Goal: Task Accomplishment & Management: Use online tool/utility

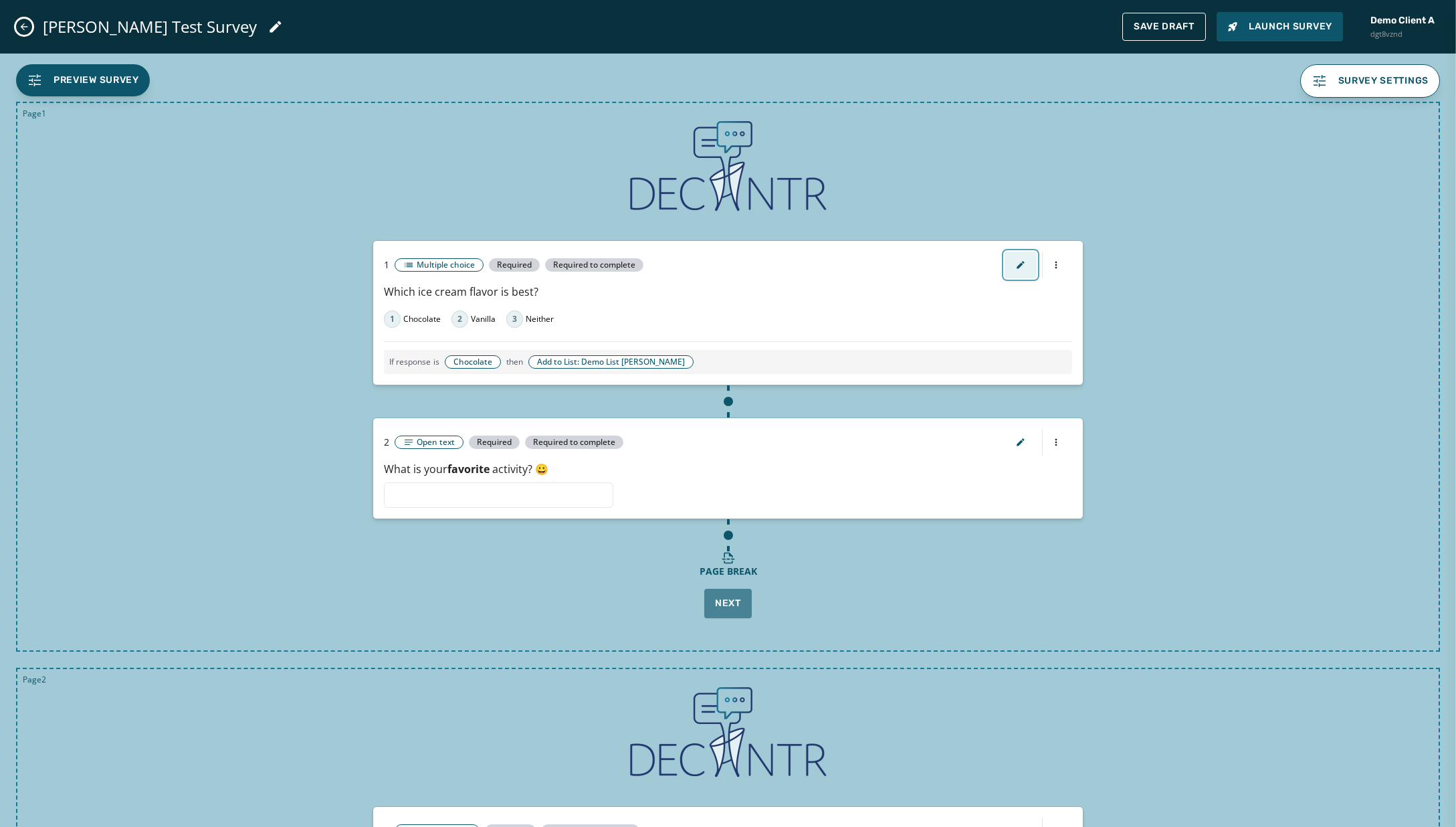
click at [986, 263] on icon "button" at bounding box center [1020, 264] width 11 height 11
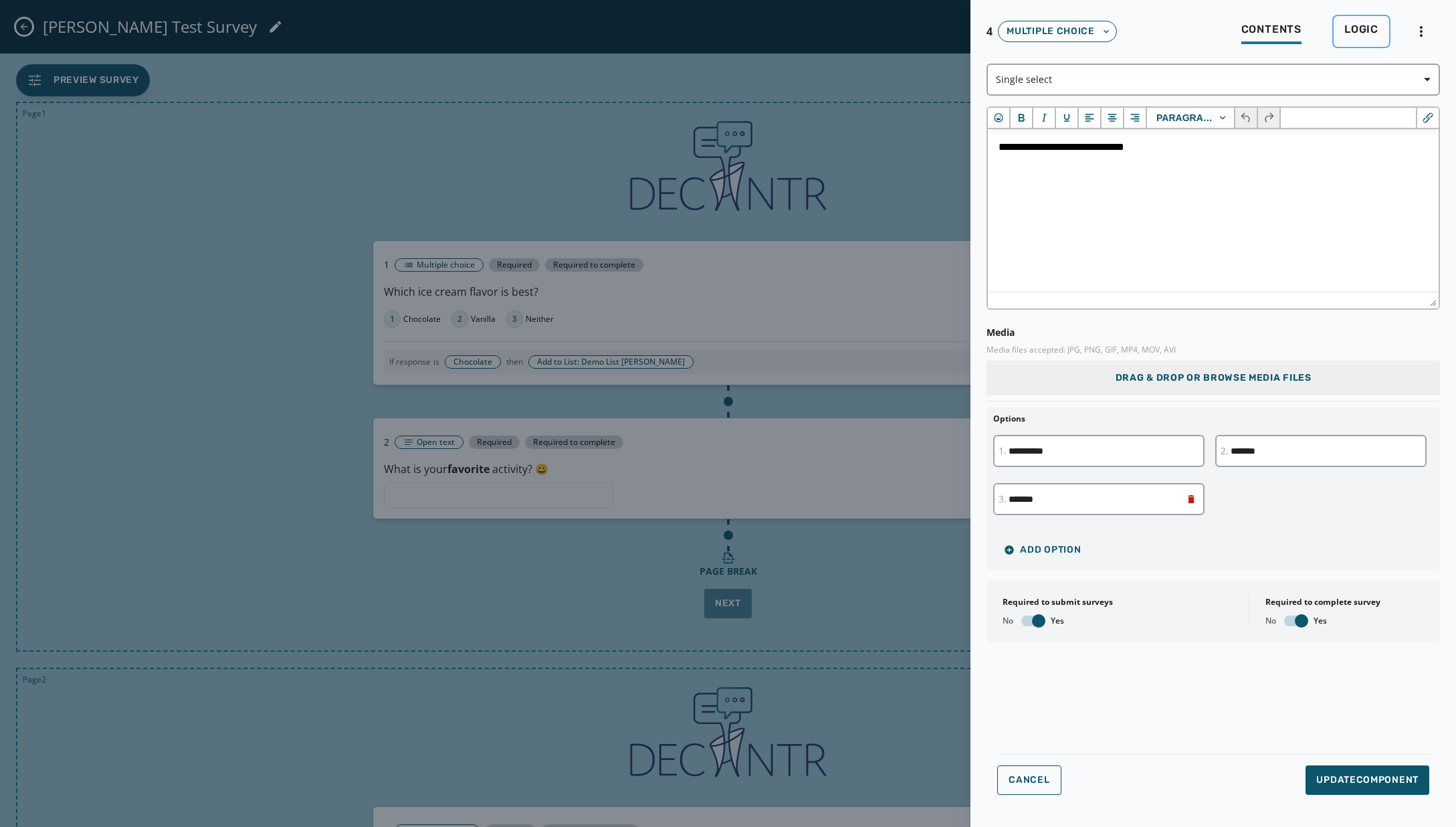
click at [986, 31] on span "Logic" at bounding box center [1361, 29] width 34 height 14
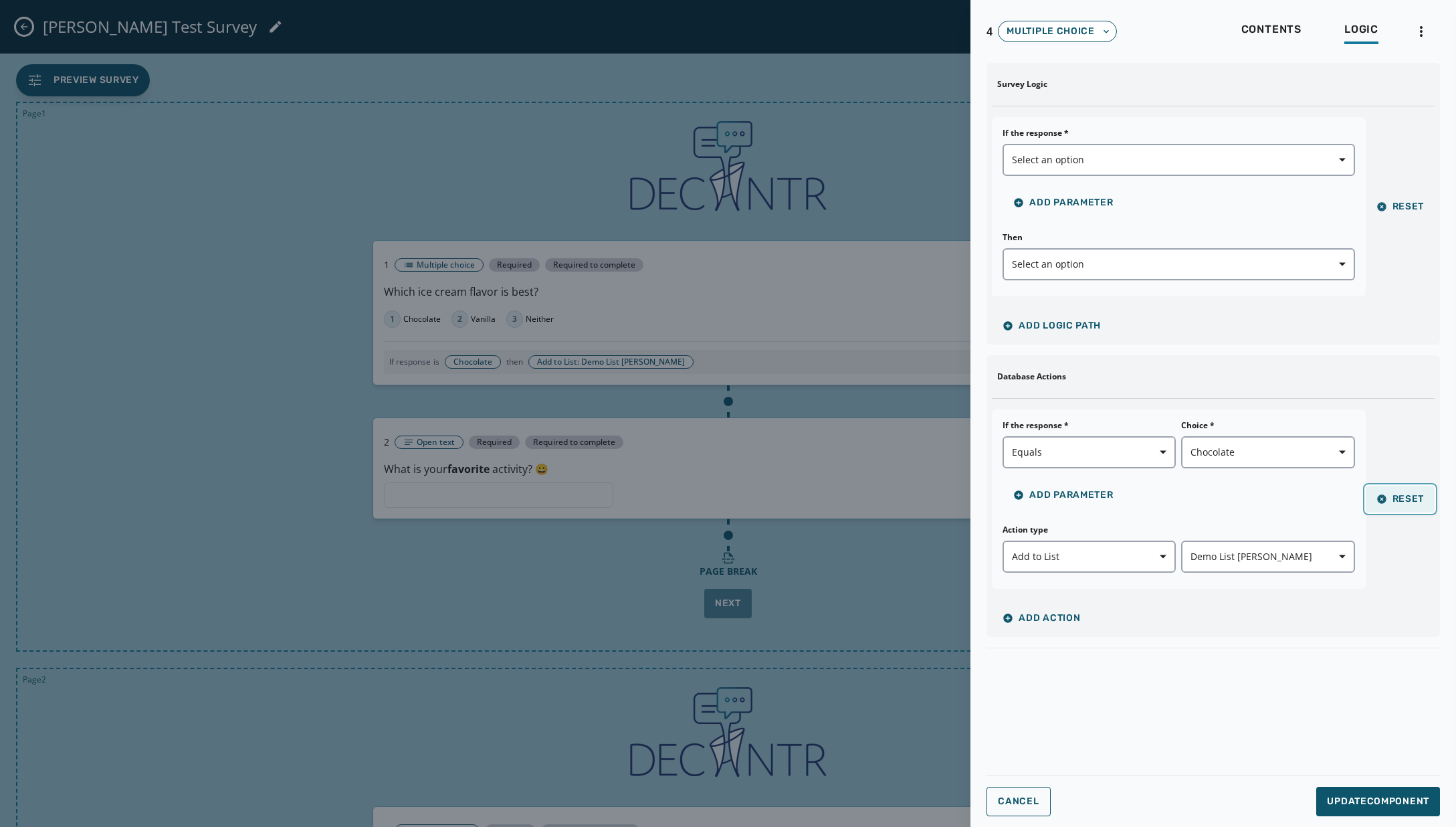
click at [986, 500] on span "Reset" at bounding box center [1401, 499] width 49 height 11
click at [986, 525] on span "Update Component" at bounding box center [1377, 802] width 102 height 14
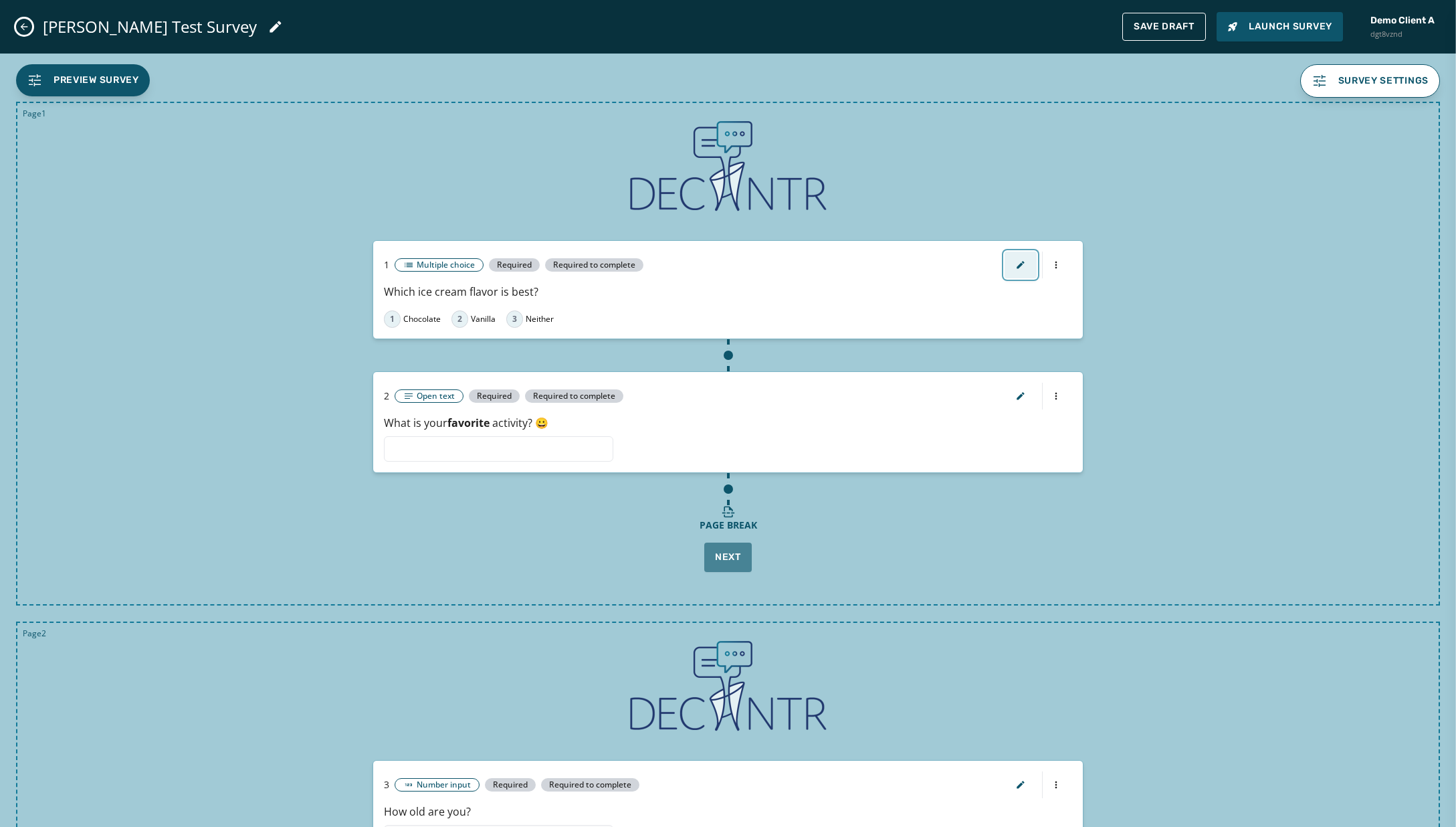
click at [986, 267] on icon "button" at bounding box center [1020, 264] width 11 height 11
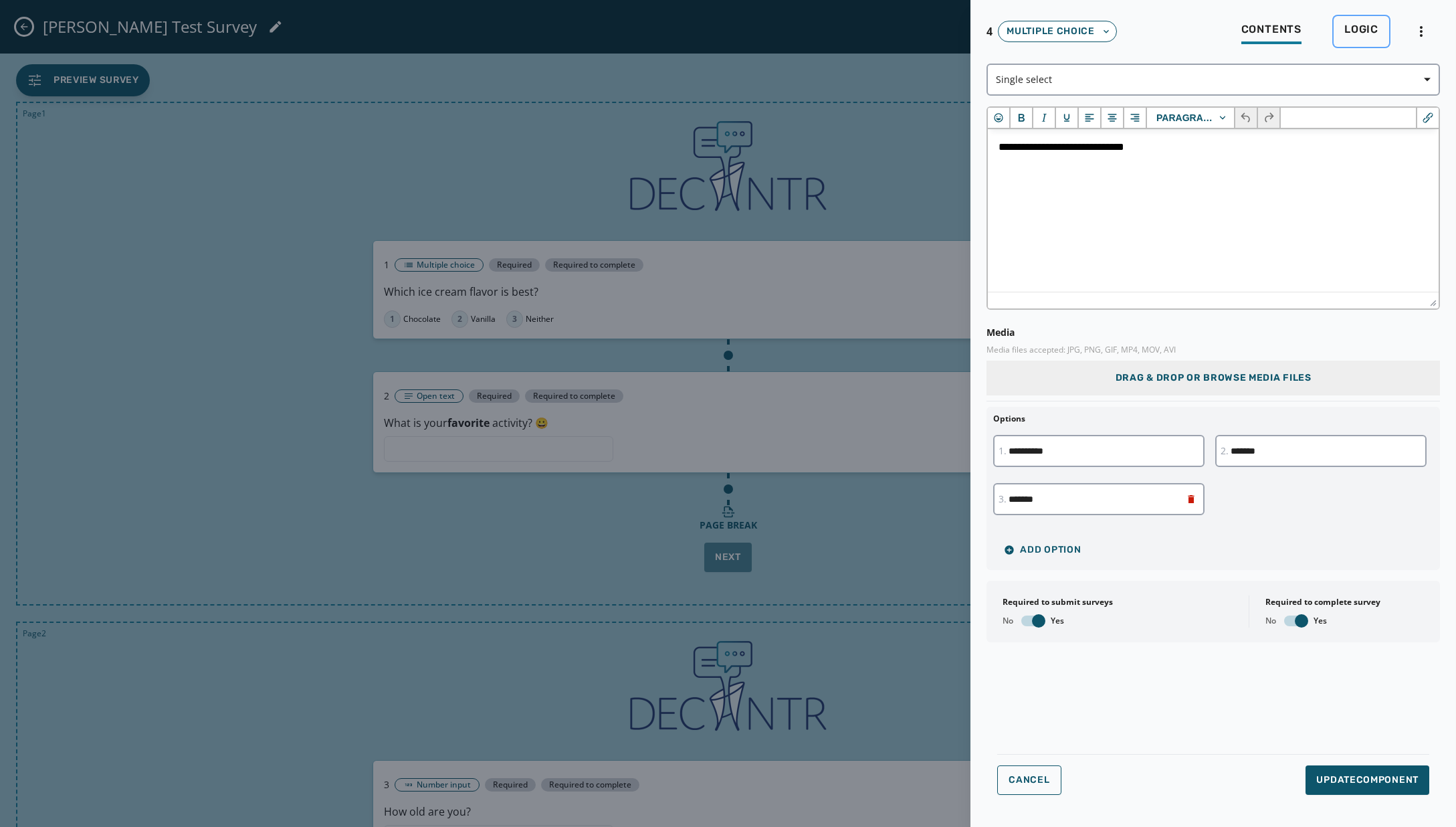
click at [986, 31] on span "Logic" at bounding box center [1361, 29] width 34 height 14
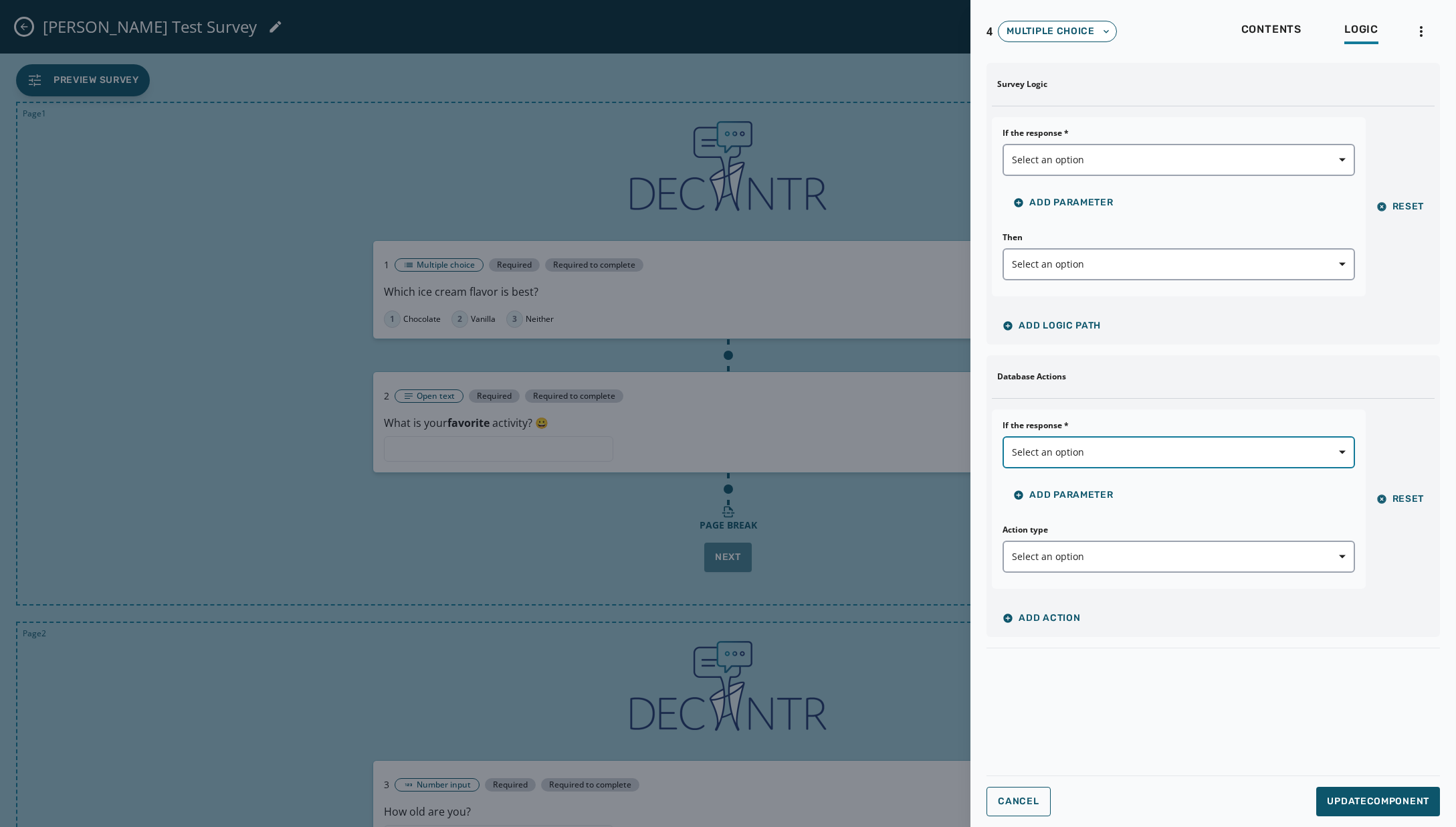
drag, startPoint x: 1339, startPoint y: 450, endPoint x: 1262, endPoint y: 449, distance: 77.0
click at [986, 450] on icon "button" at bounding box center [1341, 452] width 7 height 7
click at [986, 482] on span "Equals" at bounding box center [1052, 483] width 68 height 14
click at [986, 525] on span "Select an option" at bounding box center [1178, 557] width 333 height 14
click at [986, 525] on span "Add to List" at bounding box center [1057, 636] width 78 height 14
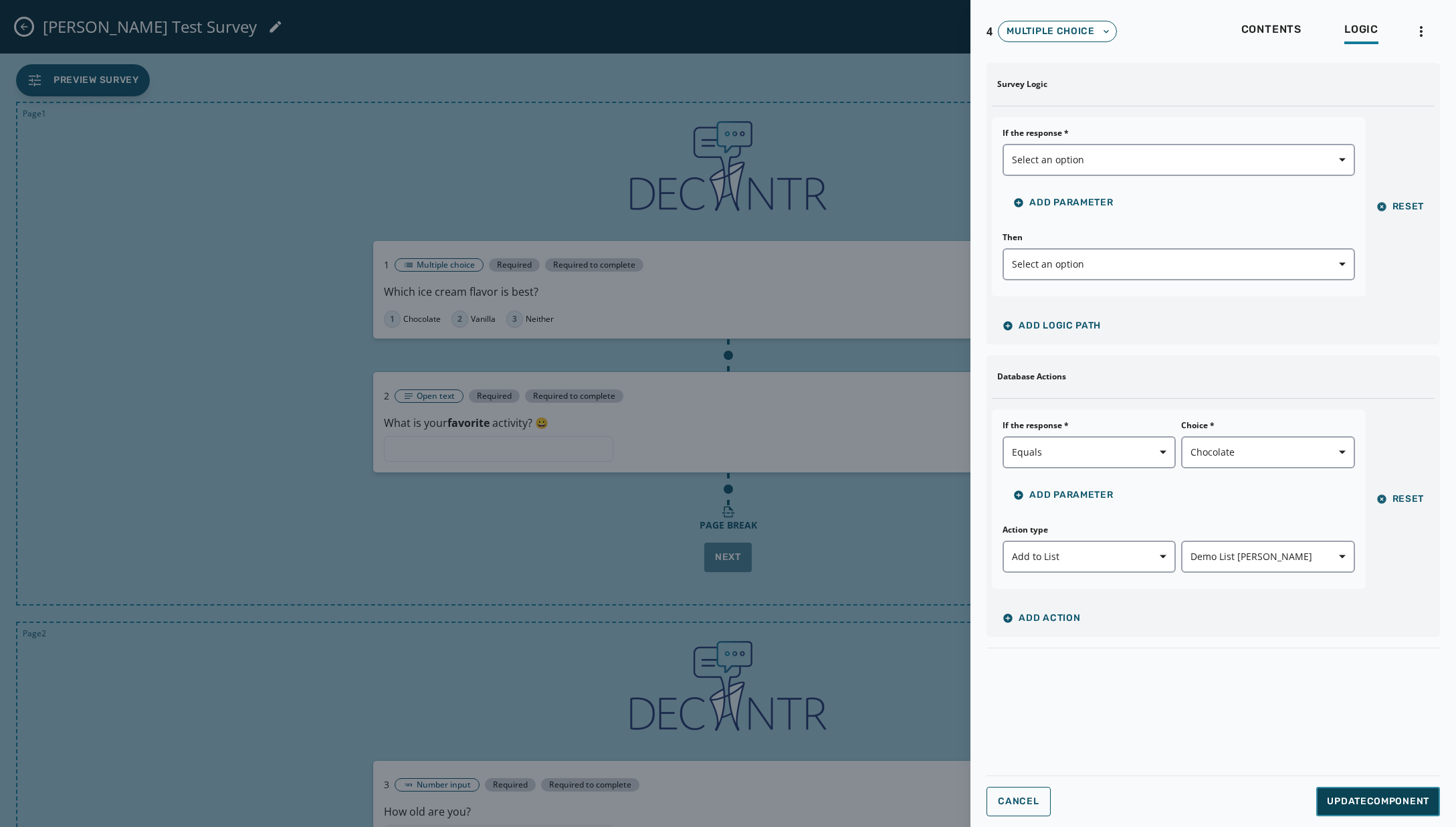
click at [986, 525] on button "Update Component" at bounding box center [1377, 802] width 123 height 29
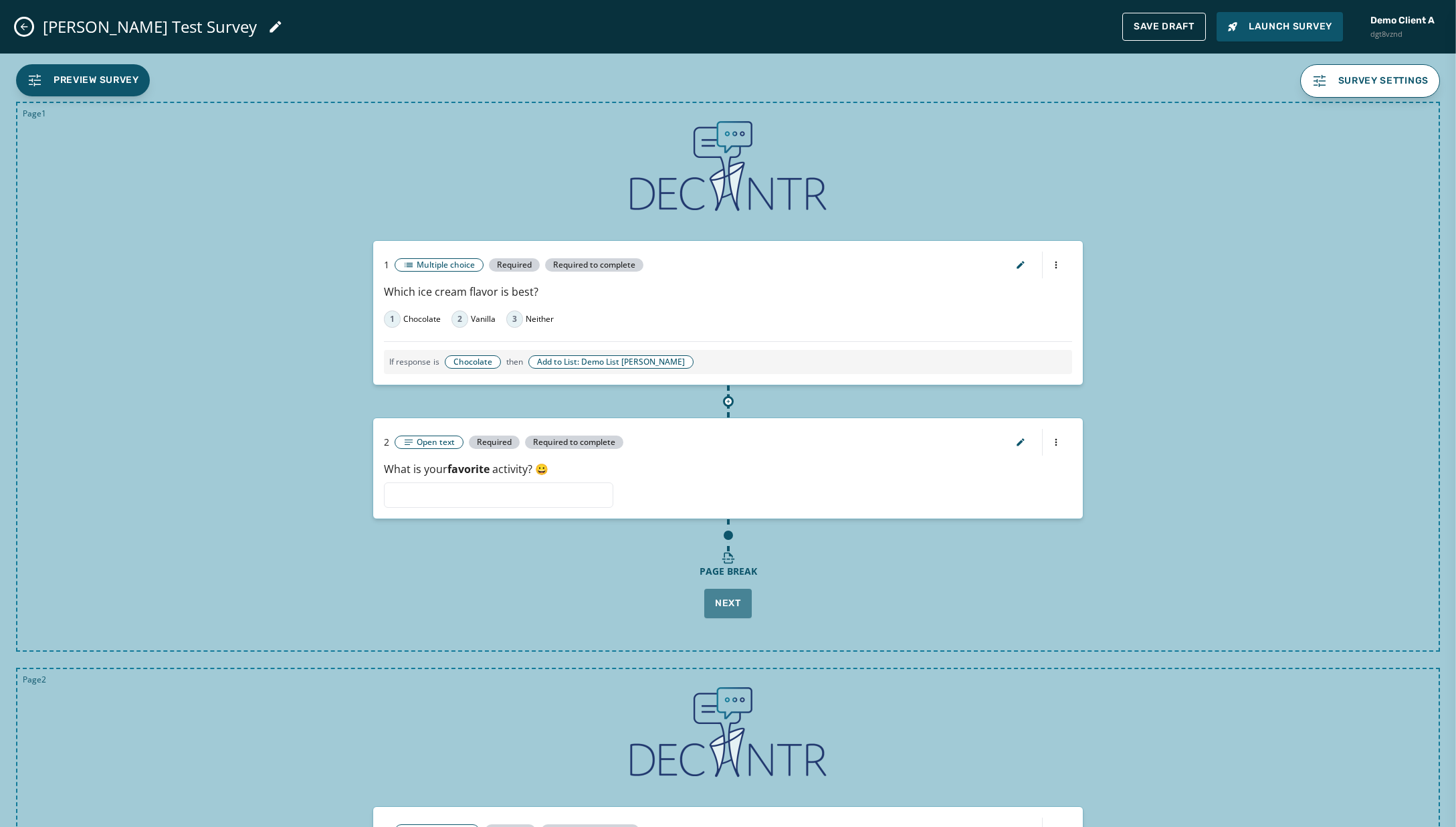
click at [728, 402] on icon at bounding box center [728, 401] width 8 height 8
click at [986, 460] on div "Page 1 1 Multiple choice Required Required to complete Which ice cream flavor i…" at bounding box center [728, 377] width 1424 height 550
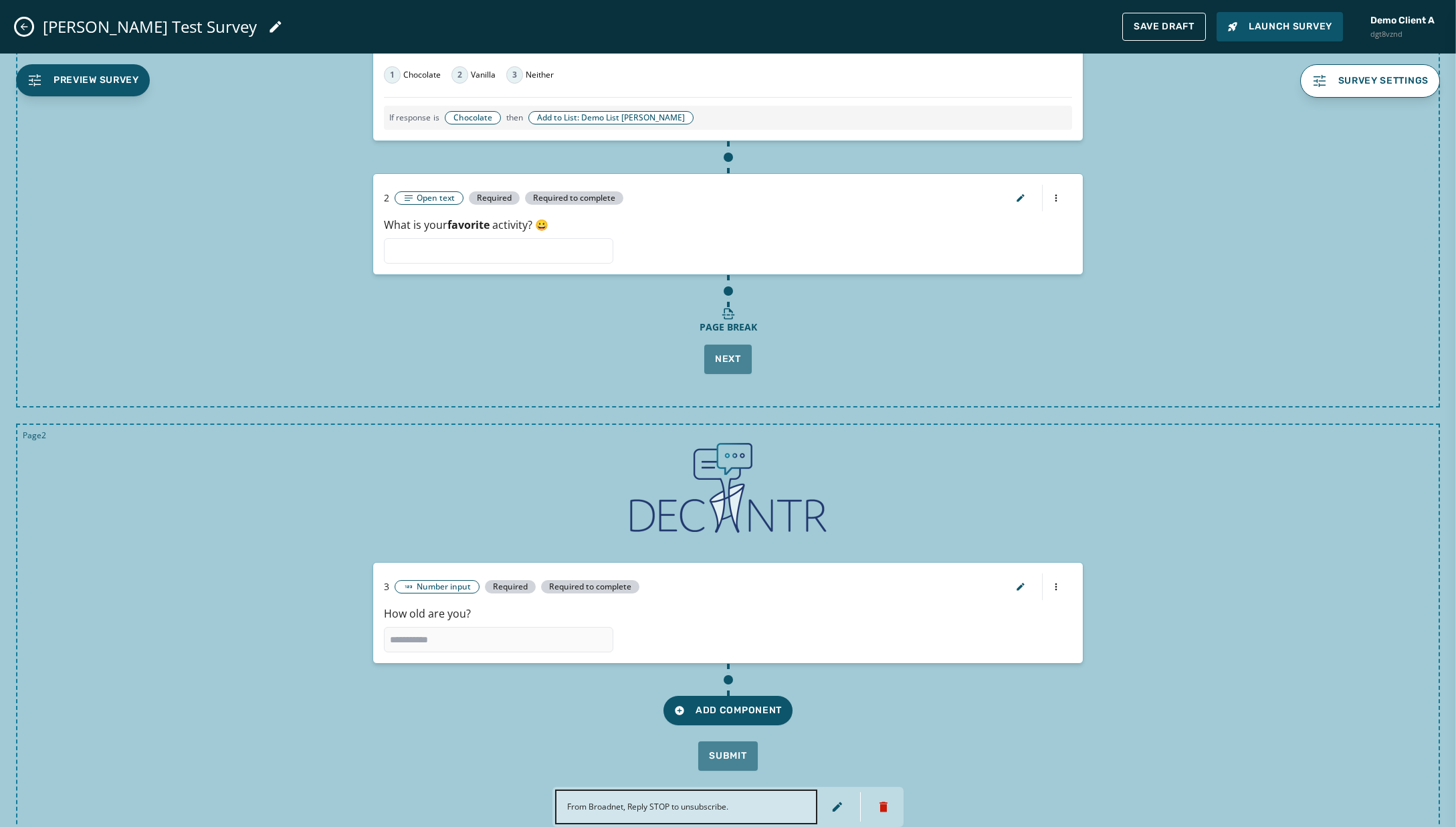
click at [853, 222] on p "What is your favorite activity? 😀" at bounding box center [728, 224] width 688 height 17
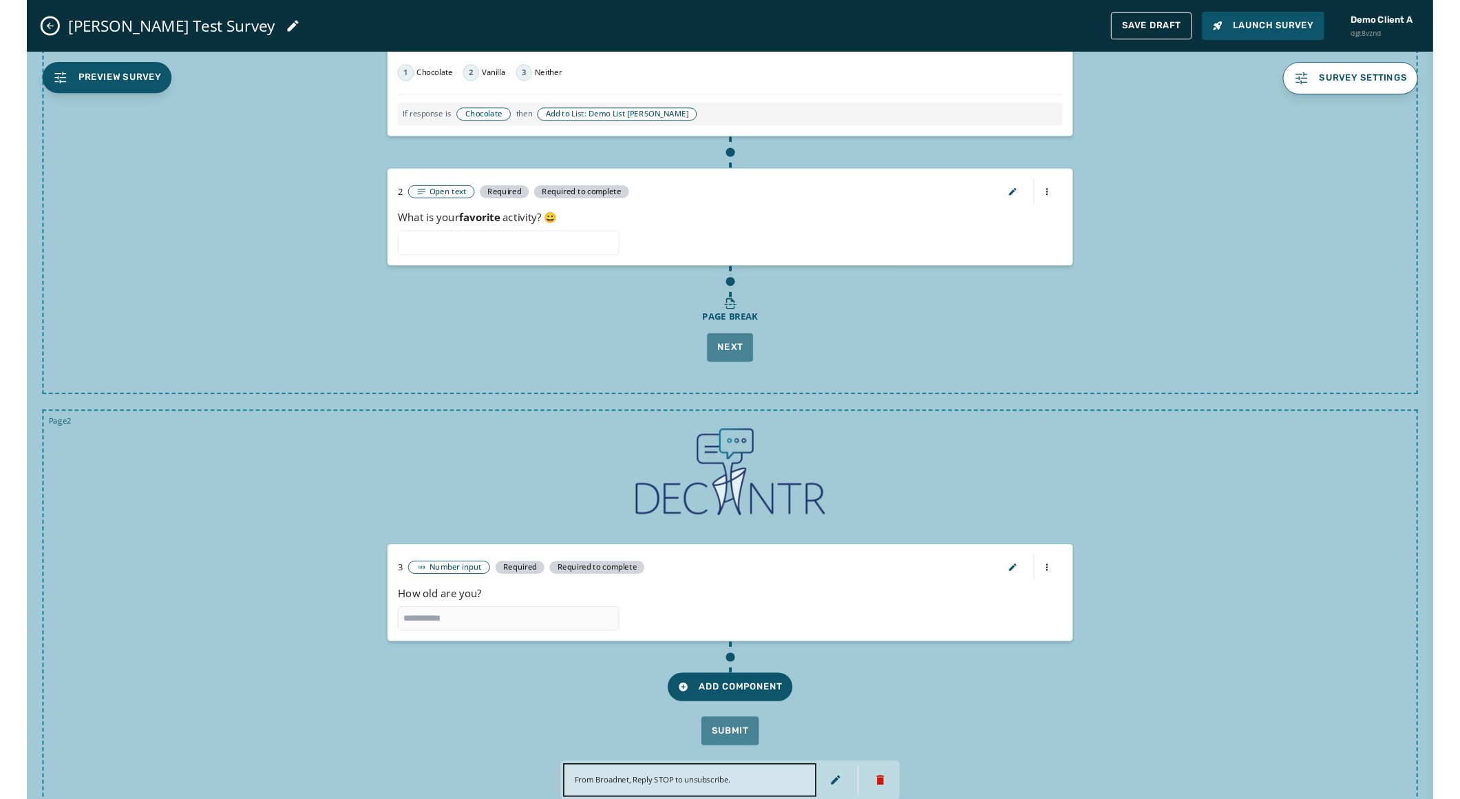
scroll to position [252, 0]
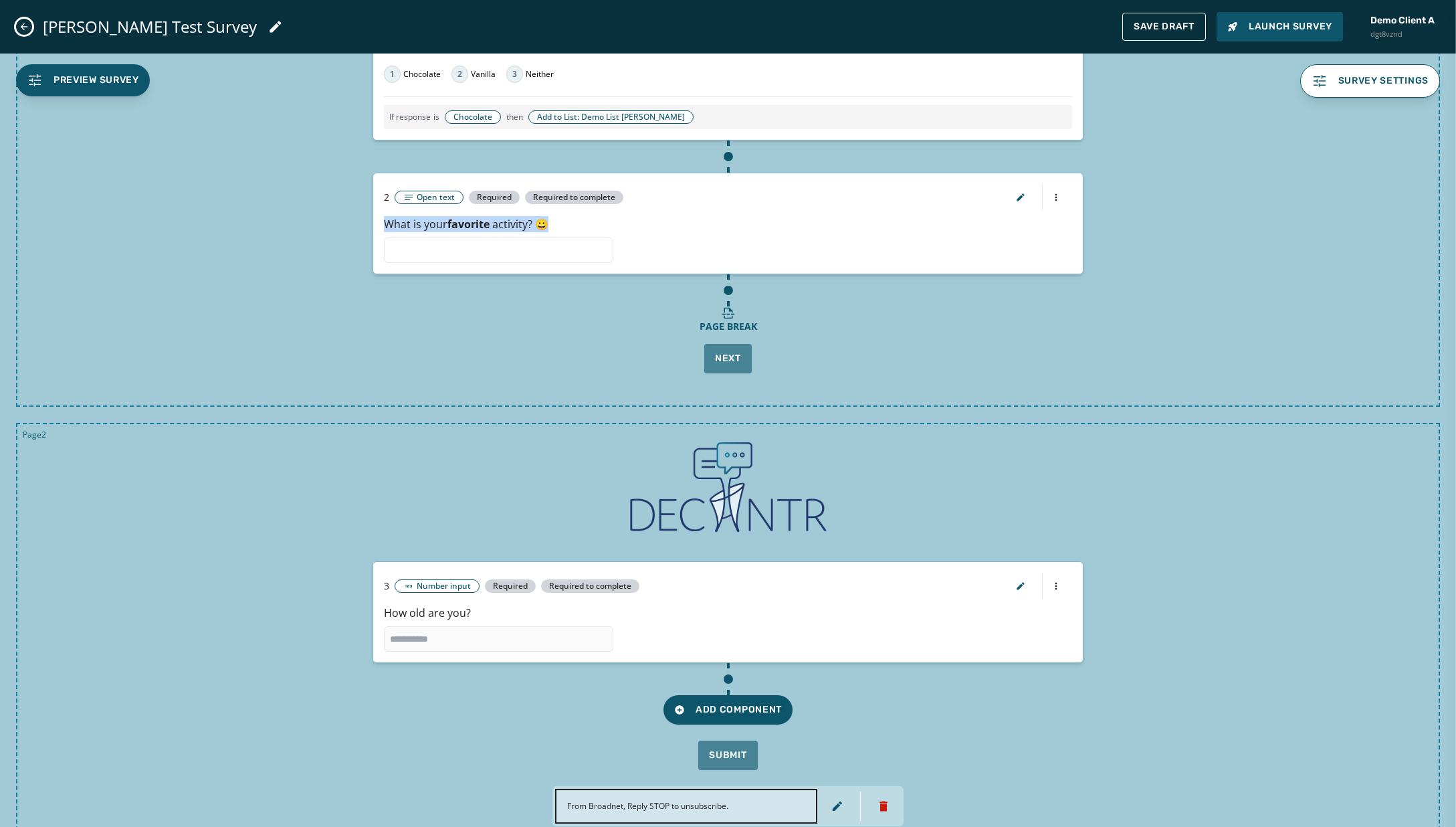
drag, startPoint x: 819, startPoint y: 214, endPoint x: 819, endPoint y: 237, distance: 23.0
click at [822, 241] on div "2 Open text Required Required to complete What is your favorite activity? 😀" at bounding box center [728, 224] width 711 height 102
click at [986, 24] on span "Save Draft" at bounding box center [1164, 26] width 61 height 11
click at [64, 75] on span "Preview Survey" at bounding box center [96, 81] width 85 height 14
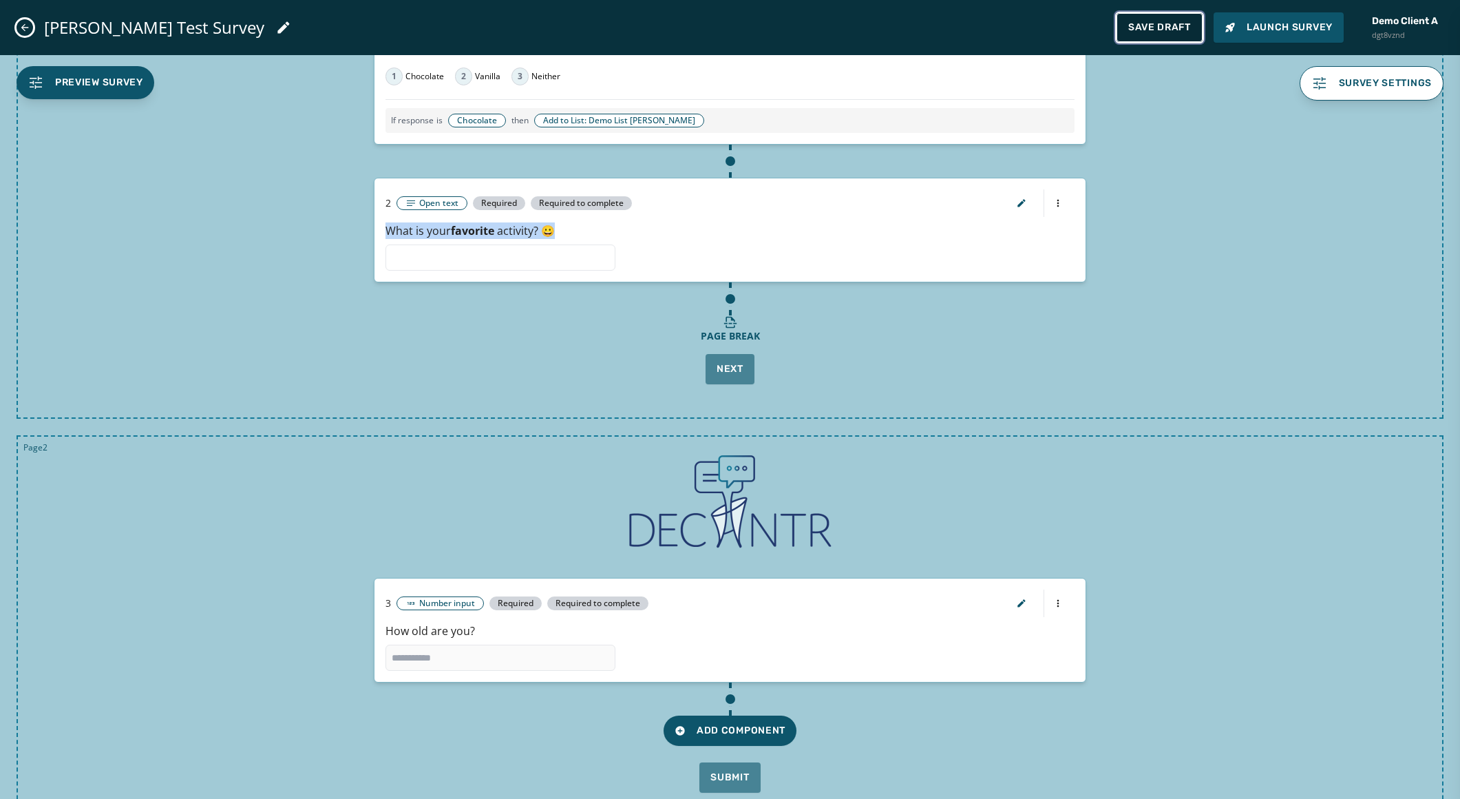
click at [1015, 26] on span "Save Draft" at bounding box center [1159, 27] width 63 height 11
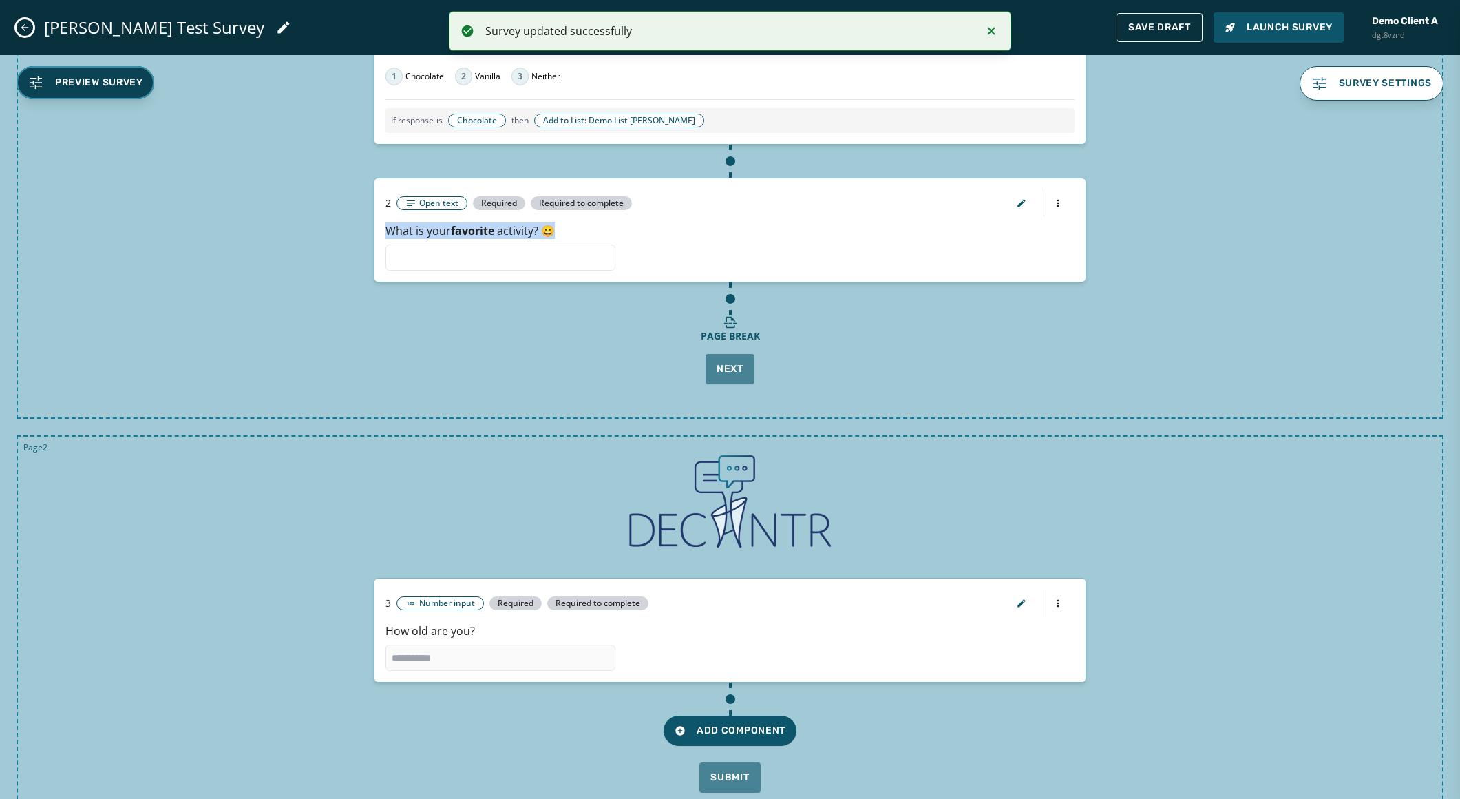
click at [95, 76] on span "Preview Survey" at bounding box center [99, 83] width 88 height 14
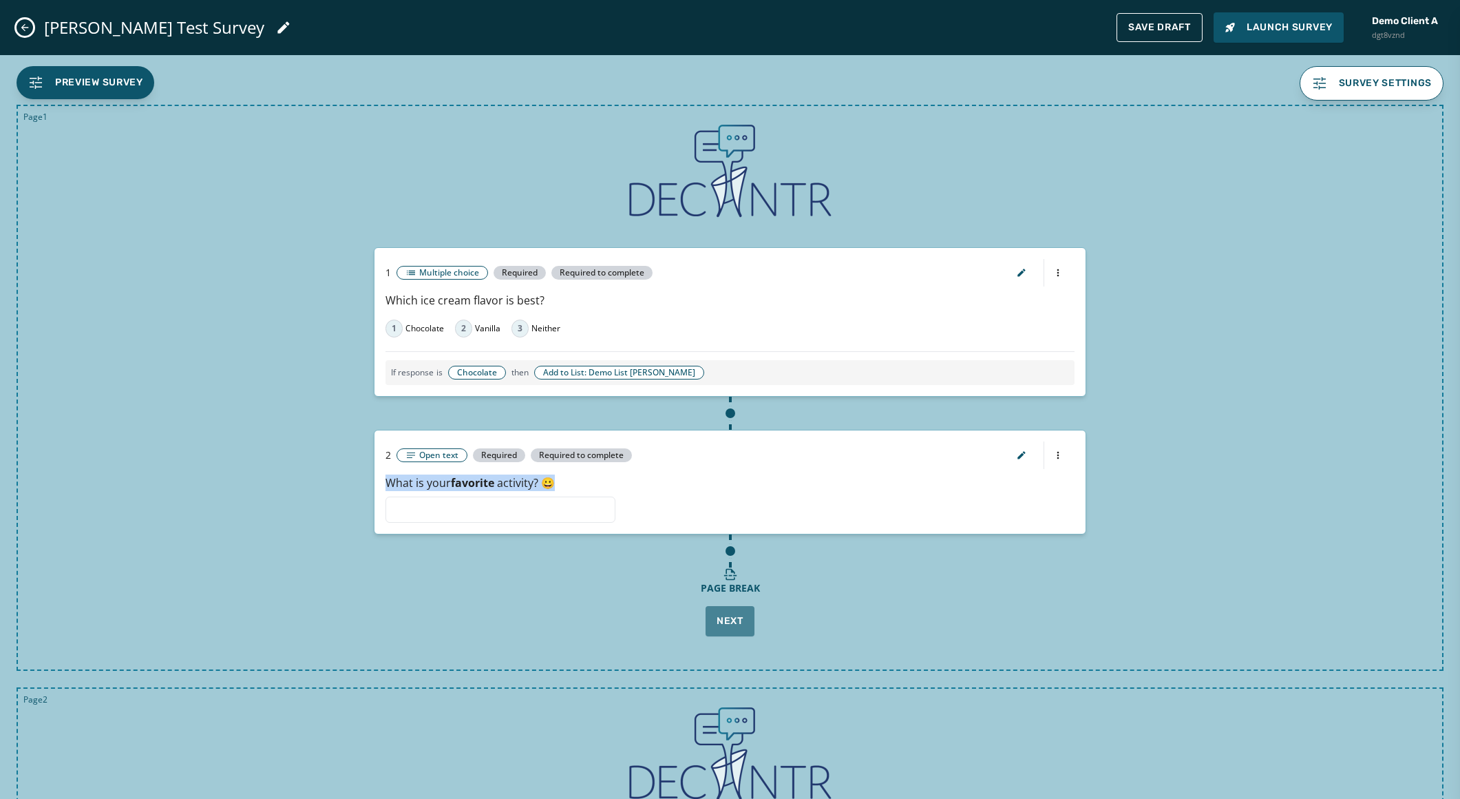
click at [25, 27] on icon "Close admin drawer" at bounding box center [25, 28] width 8 height 8
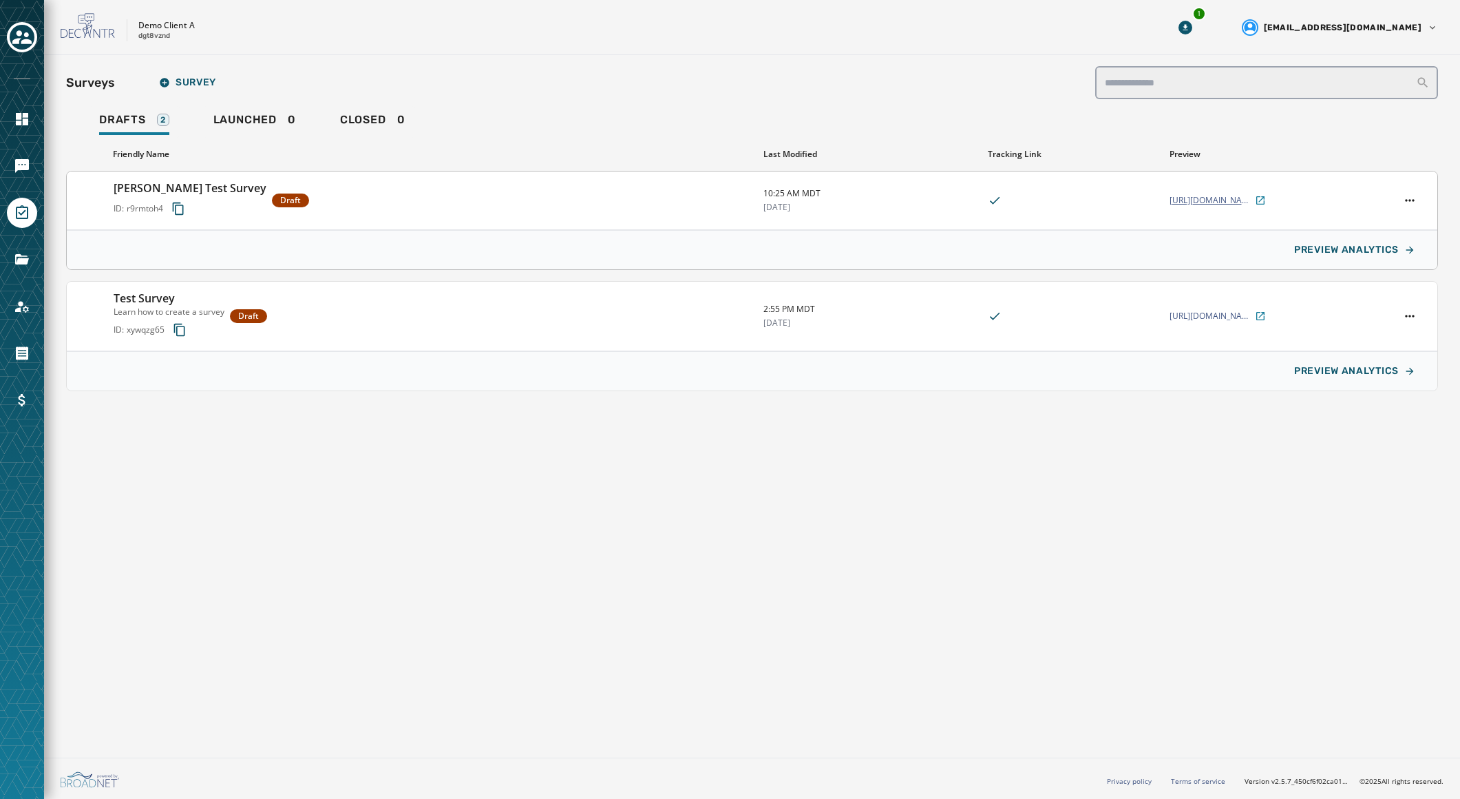
click at [1015, 199] on span "[URL][DOMAIN_NAME]" at bounding box center [1211, 200] width 83 height 11
click at [1015, 250] on span "PREVIEW ANALYTICS" at bounding box center [1346, 249] width 105 height 11
